Goal: Task Accomplishment & Management: Complete application form

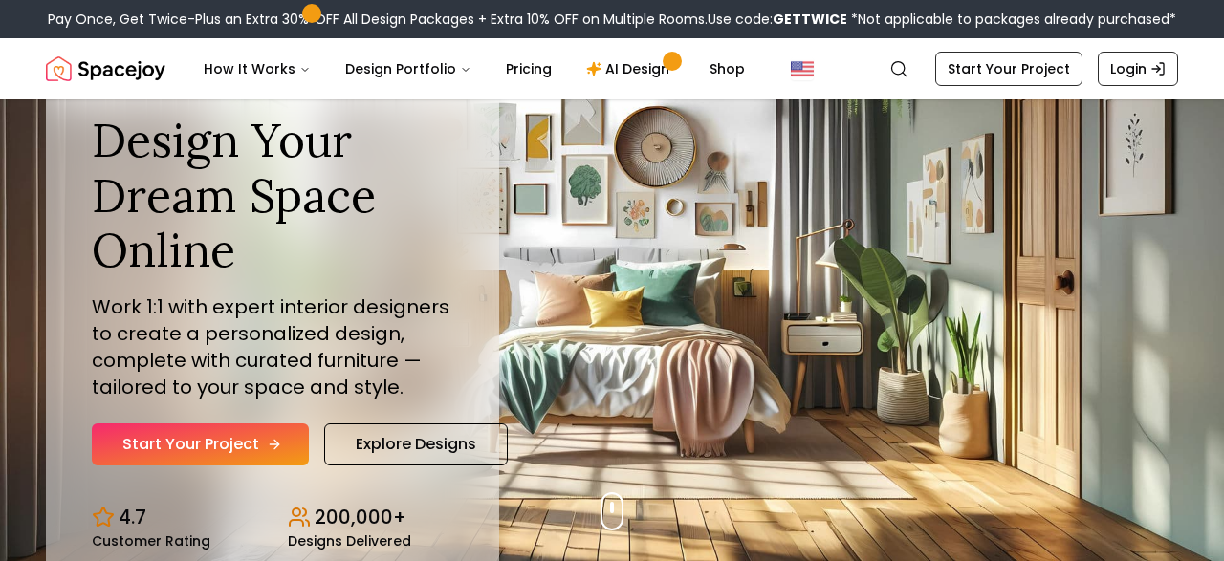
click at [251, 437] on link "Start Your Project" at bounding box center [200, 445] width 217 height 42
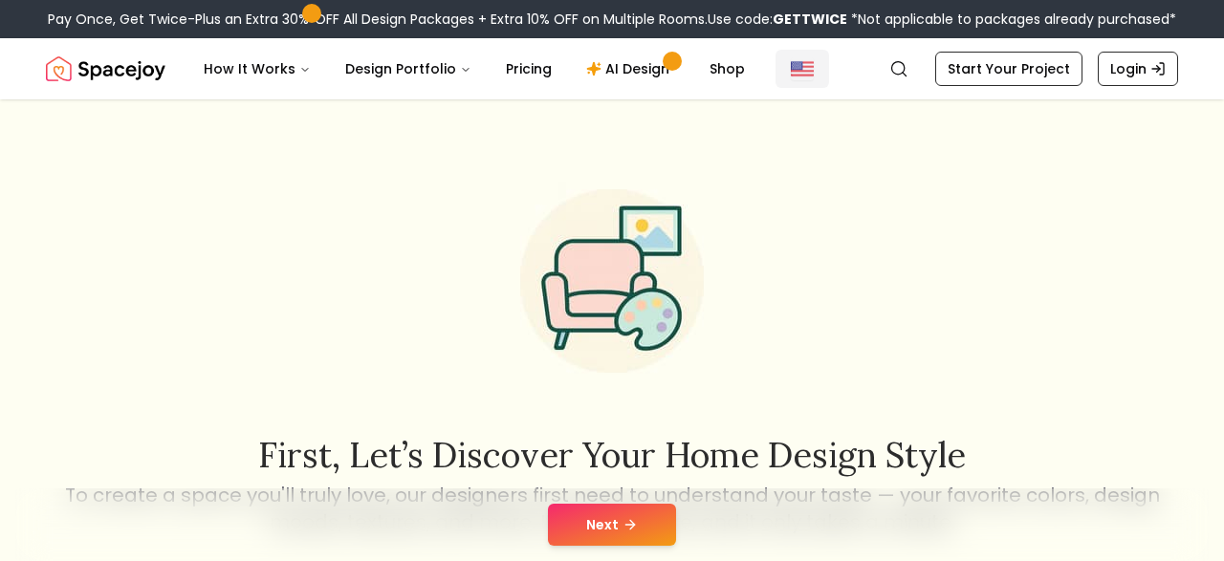
click at [802, 68] on button "Global" at bounding box center [803, 69] width 54 height 38
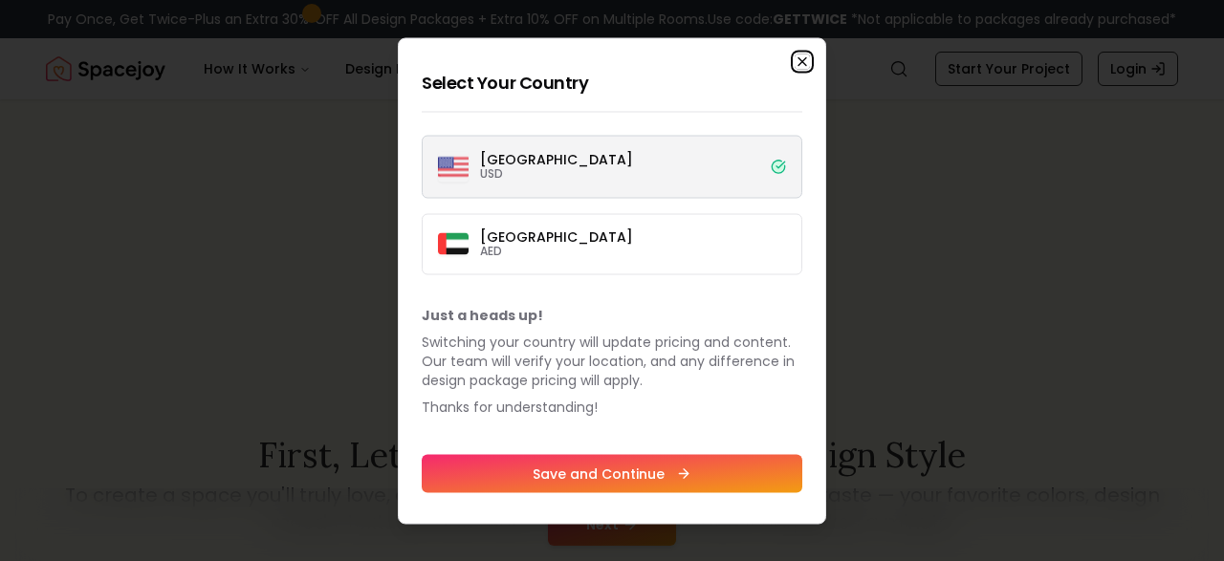
click at [799, 64] on icon "button" at bounding box center [802, 61] width 15 height 15
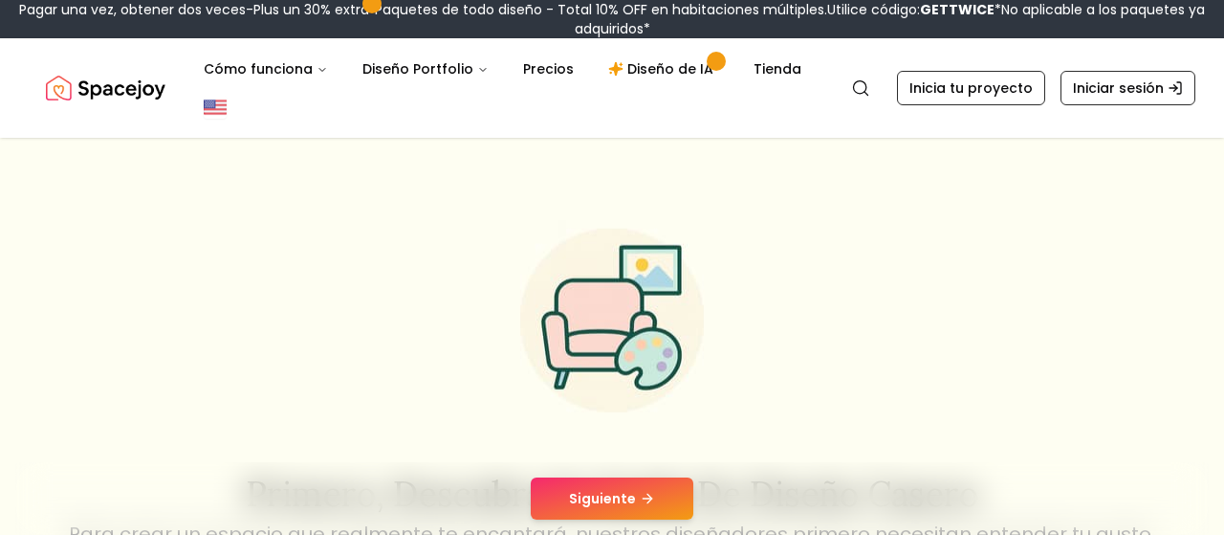
click at [648, 494] on icon at bounding box center [647, 498] width 15 height 15
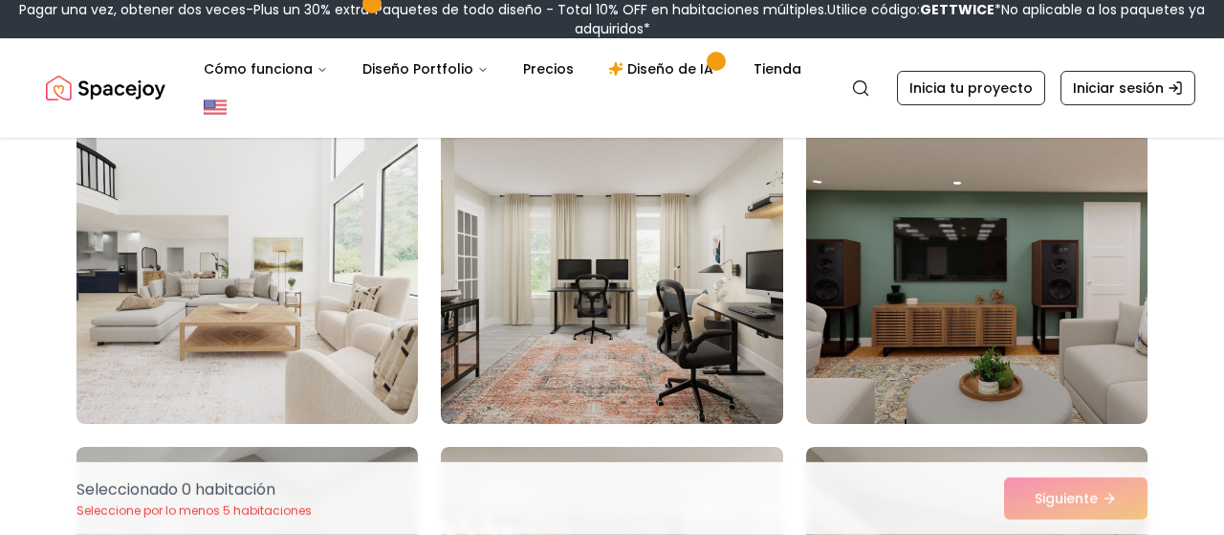
scroll to position [1527, 0]
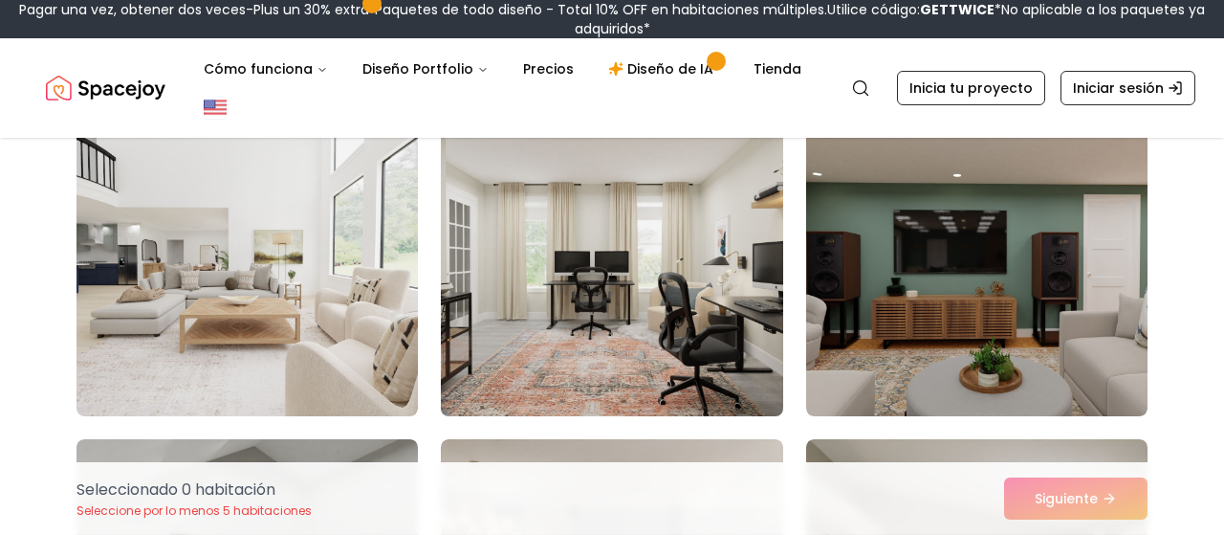
click at [703, 323] on img at bounding box center [611, 262] width 359 height 321
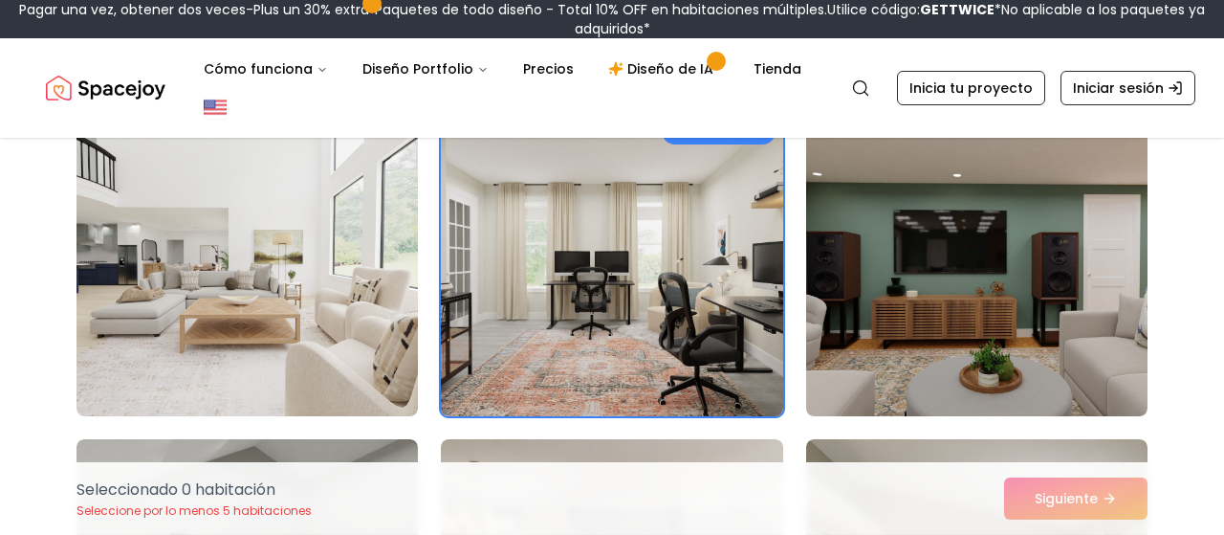
click at [605, 324] on img at bounding box center [611, 262] width 359 height 321
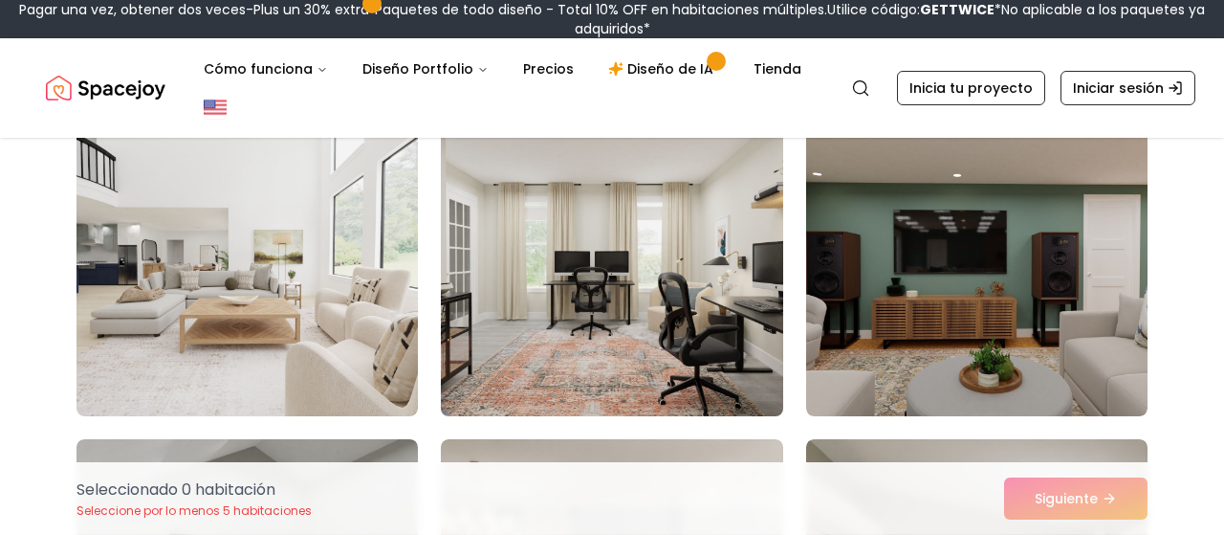
click at [605, 324] on img at bounding box center [611, 262] width 359 height 321
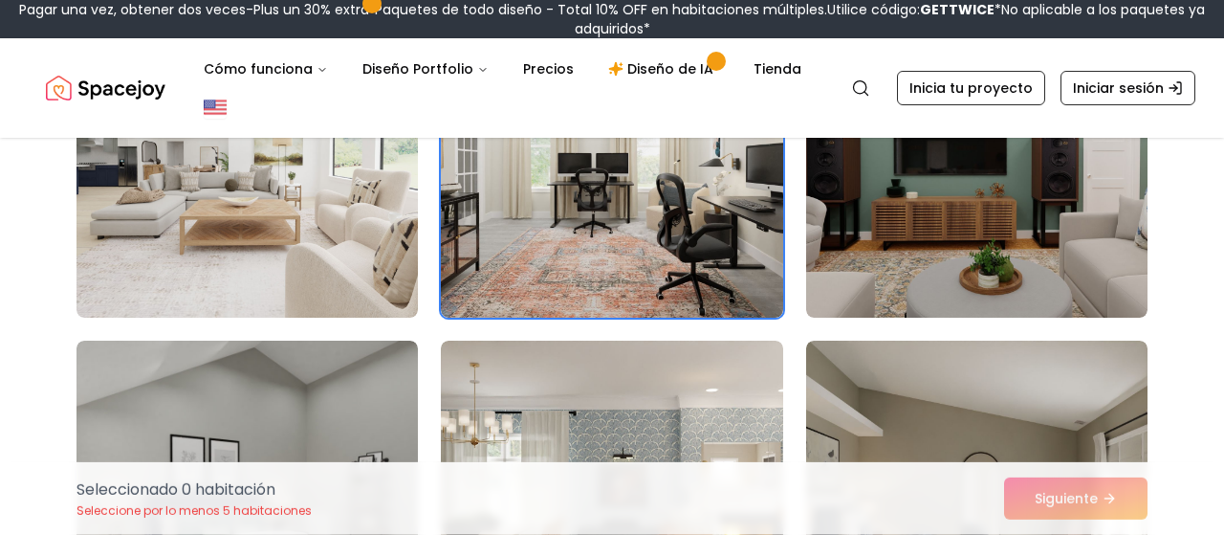
scroll to position [1652, 0]
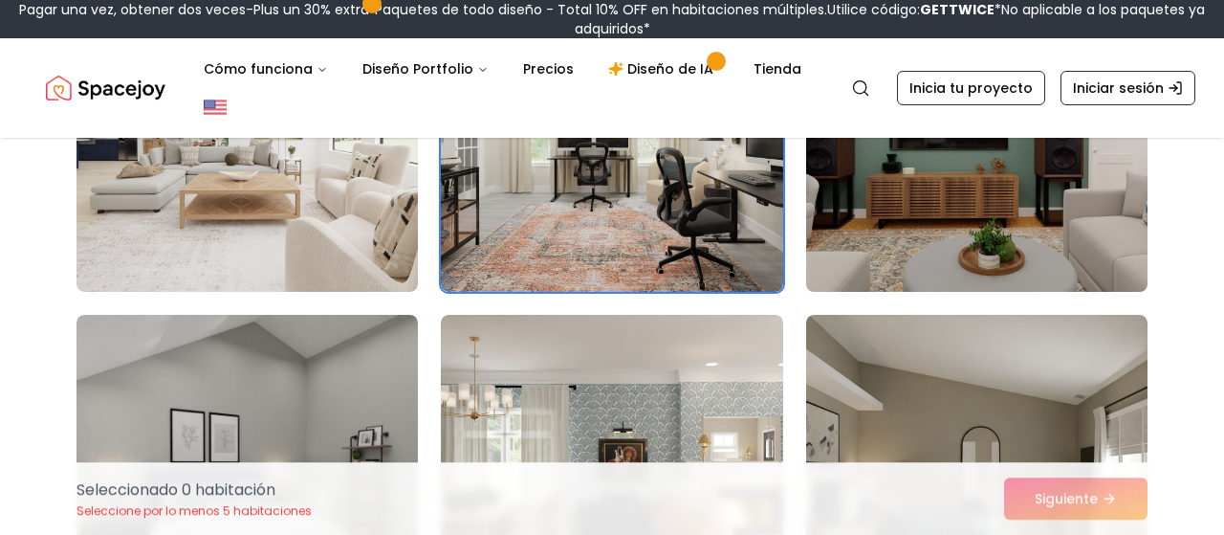
click at [1011, 212] on img at bounding box center [977, 138] width 359 height 321
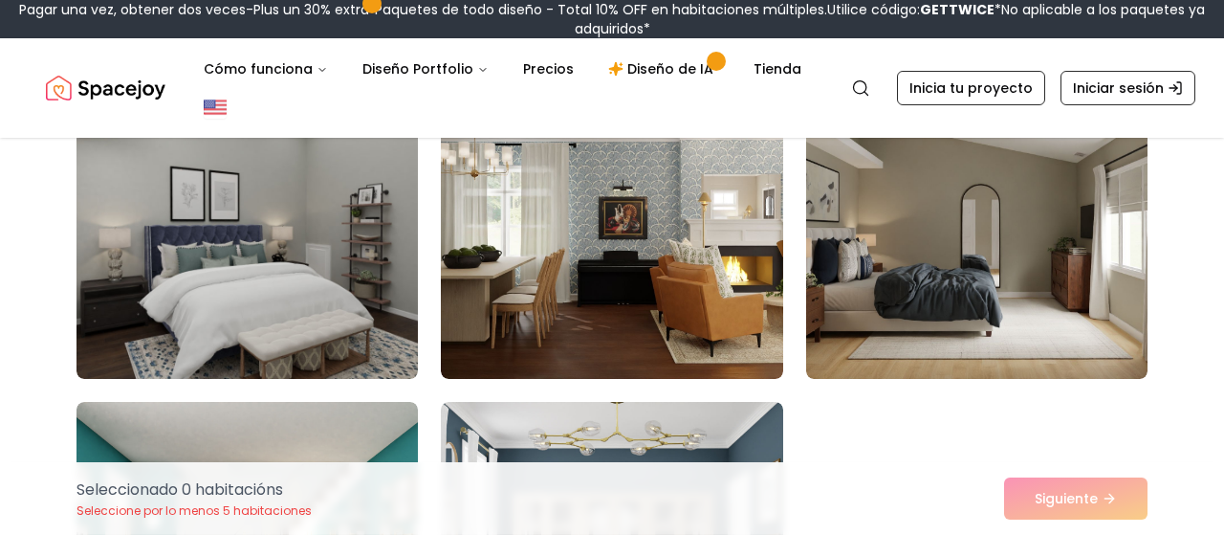
scroll to position [1924, 0]
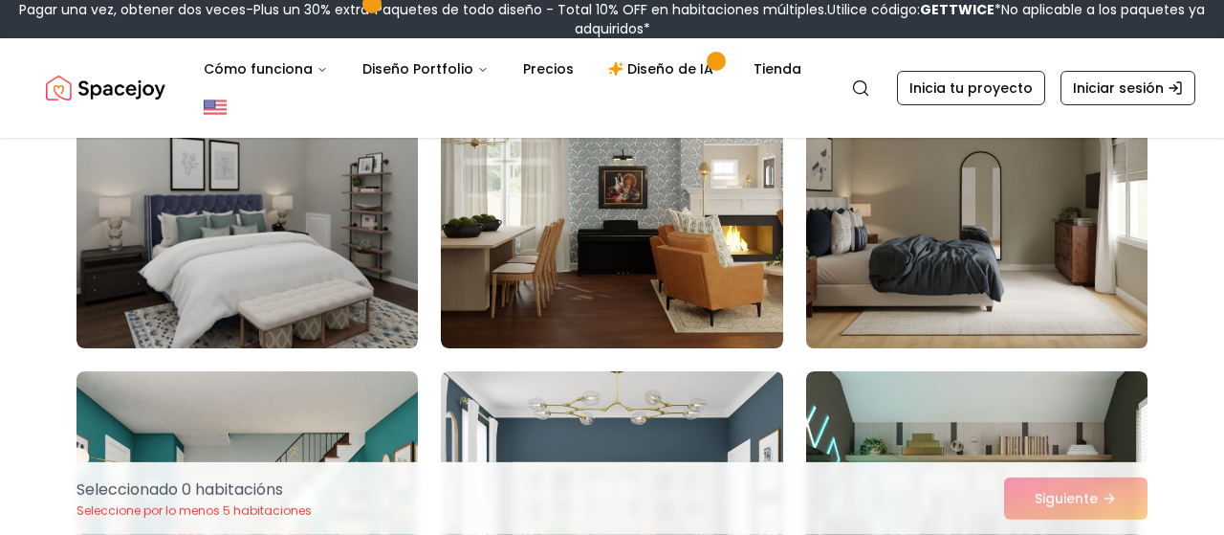
click at [988, 253] on img at bounding box center [977, 194] width 359 height 321
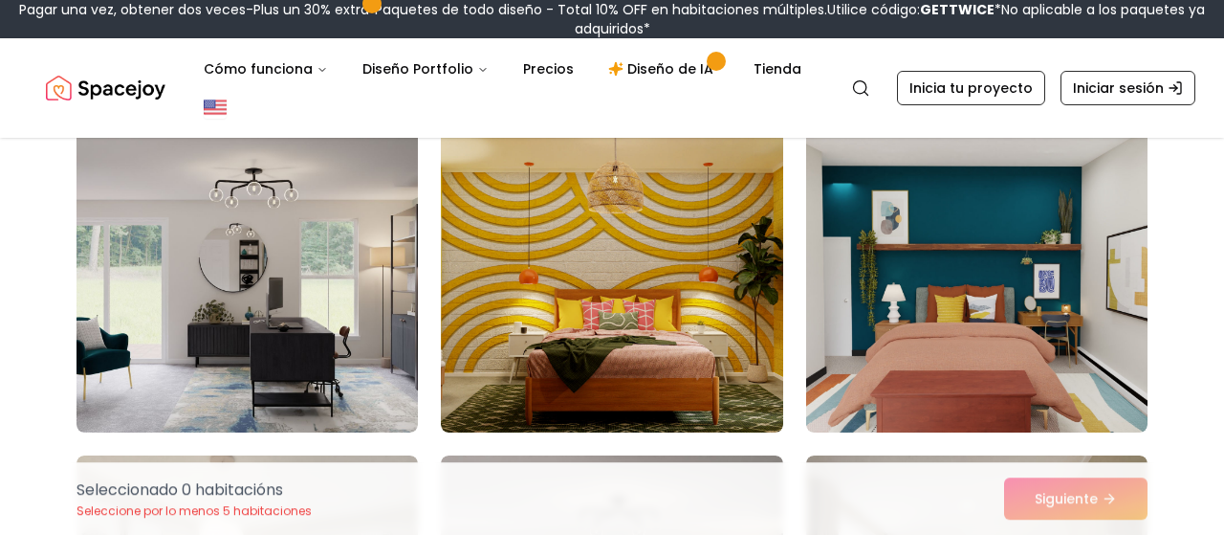
scroll to position [3518, 0]
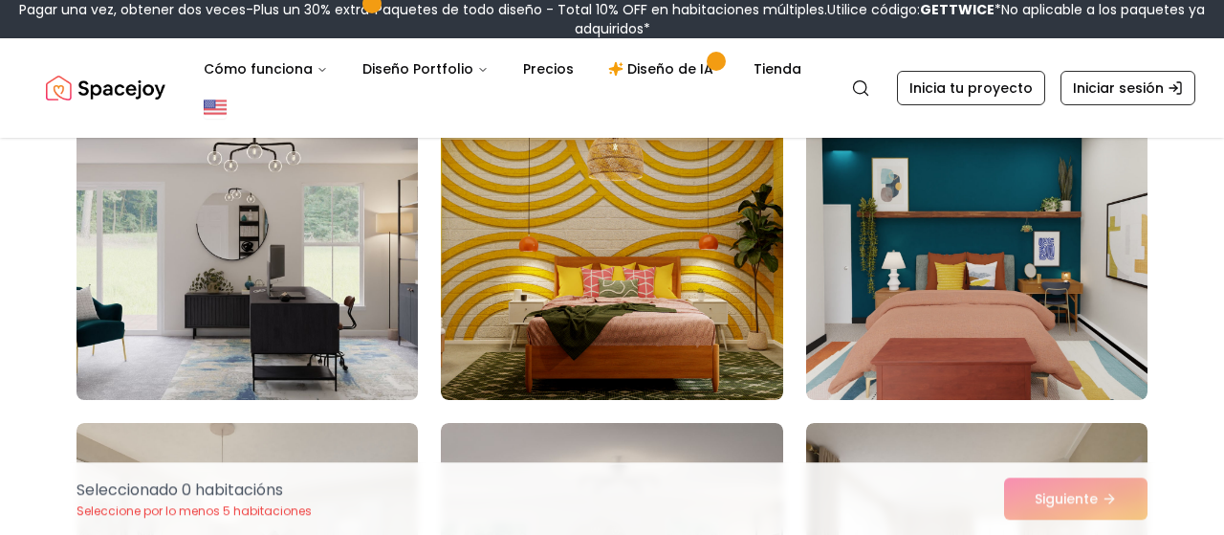
click at [326, 374] on img at bounding box center [247, 246] width 359 height 321
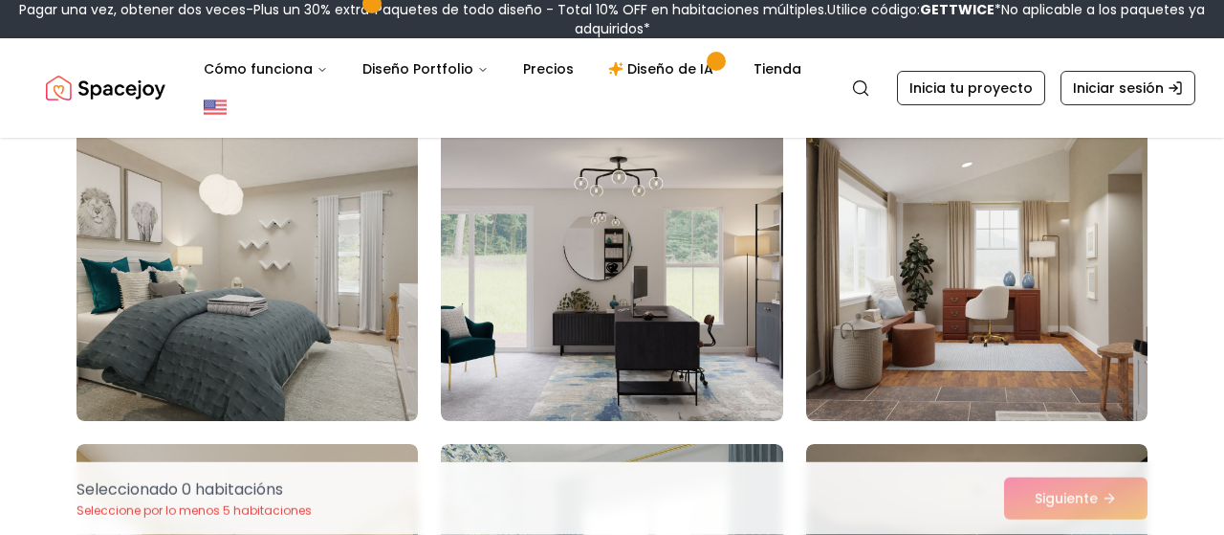
scroll to position [3793, 0]
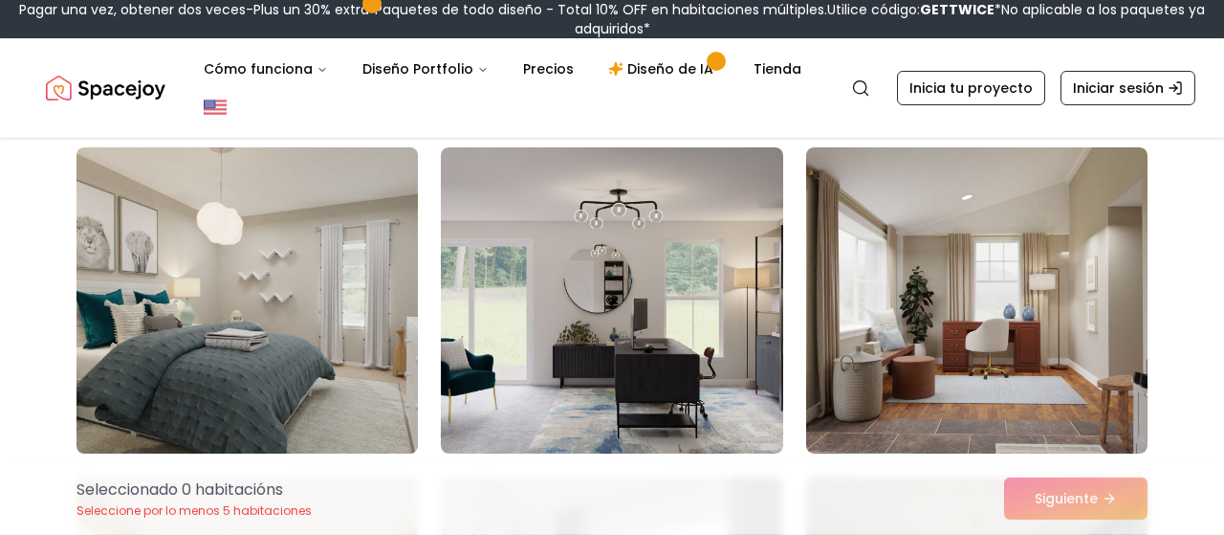
click at [380, 349] on img at bounding box center [247, 300] width 359 height 321
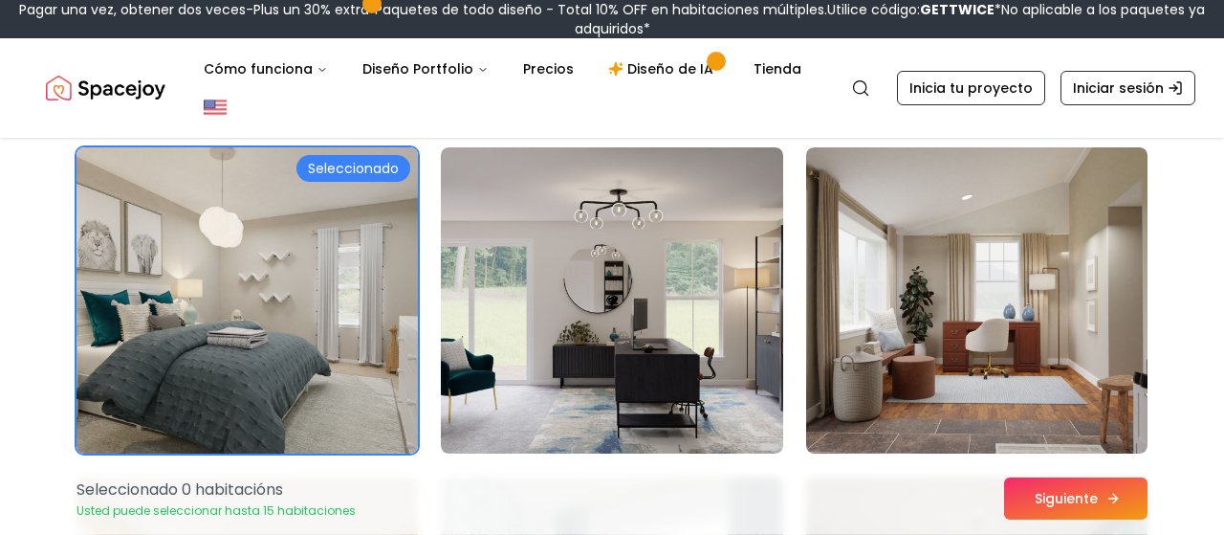
click at [1055, 500] on button "Siguiente" at bounding box center [1075, 498] width 143 height 42
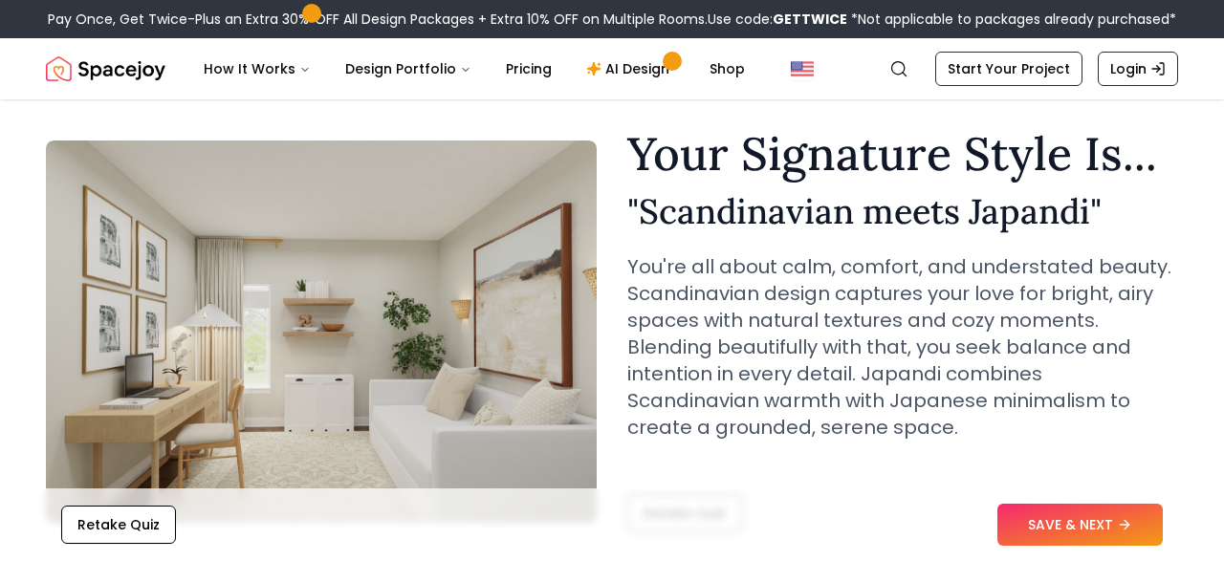
scroll to position [46, 0]
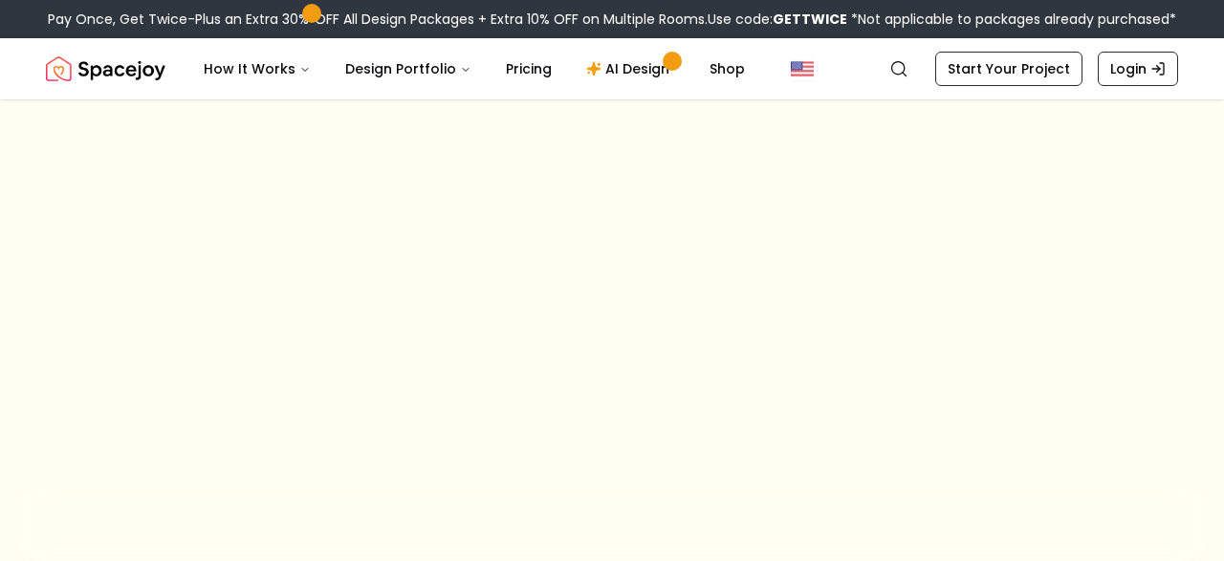
scroll to position [269, 0]
